Goal: Task Accomplishment & Management: Manage account settings

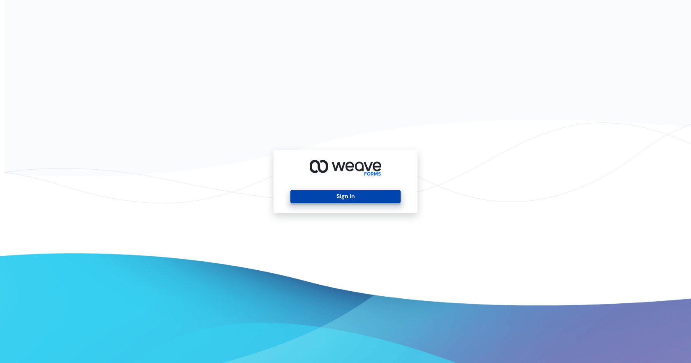
click at [349, 196] on button "Sign In" at bounding box center [345, 196] width 110 height 13
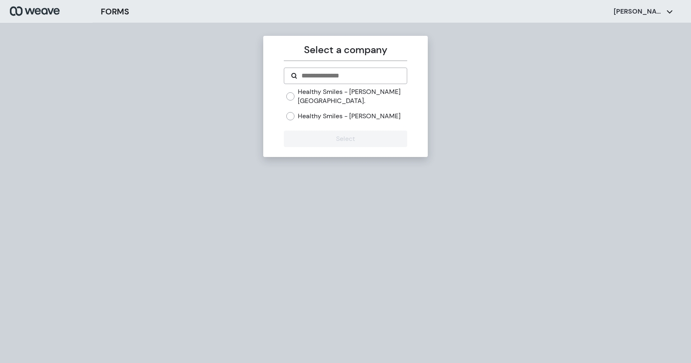
click at [334, 111] on div "Healthy Smiles - Geyer Springs Rd. Healthy Smiles - Bowman Rd" at bounding box center [346, 103] width 121 height 33
click at [332, 113] on label "Healthy Smiles - Bowman Rd" at bounding box center [349, 116] width 103 height 9
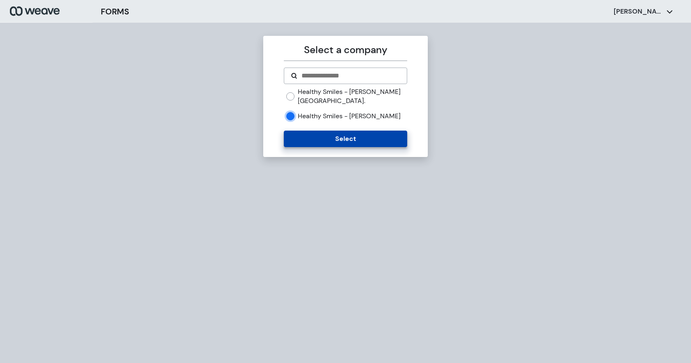
click at [333, 133] on button "Select" at bounding box center [345, 138] width 123 height 16
